Goal: Transaction & Acquisition: Download file/media

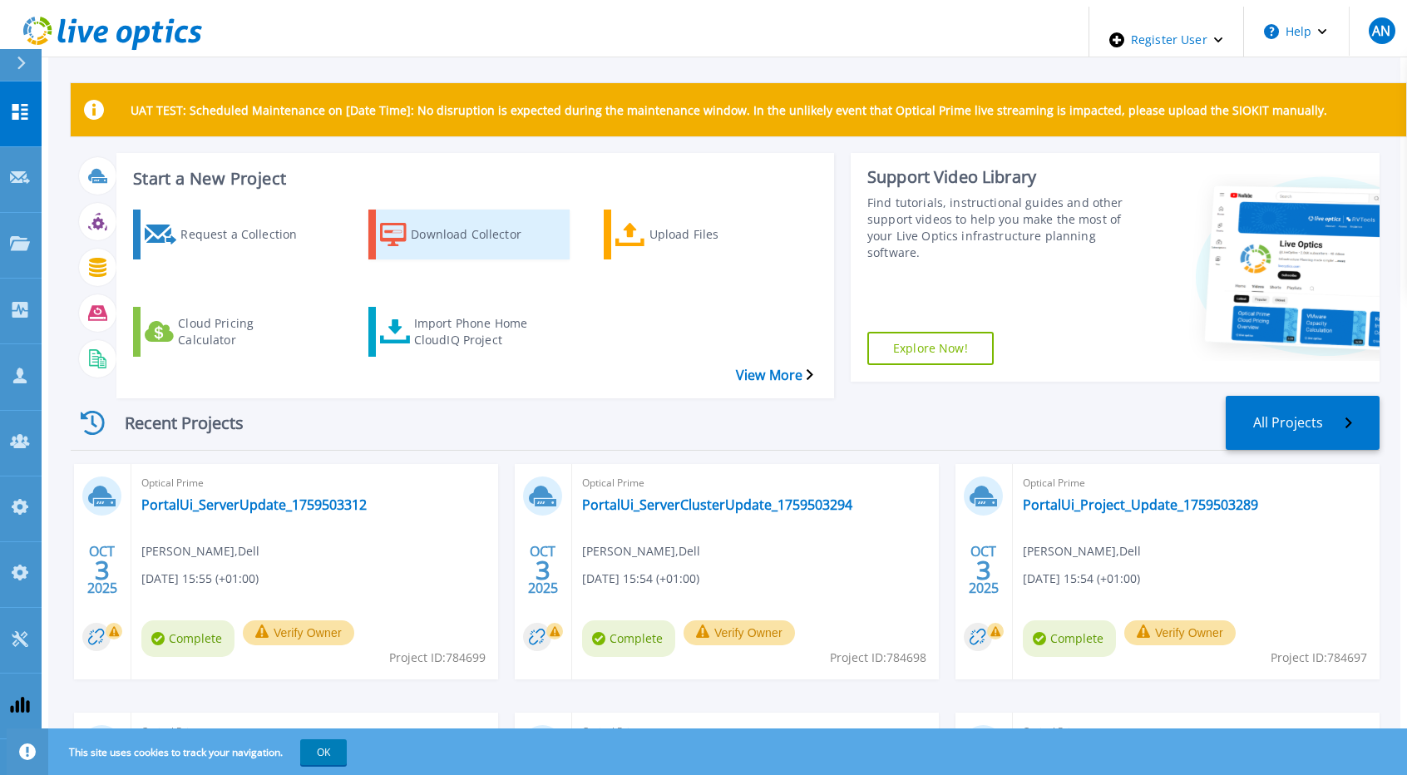
click at [386, 223] on icon at bounding box center [393, 235] width 27 height 24
